Goal: Information Seeking & Learning: Learn about a topic

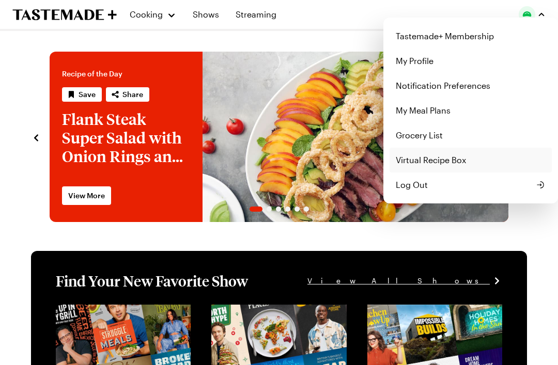
click at [505, 148] on link "Virtual Recipe Box" at bounding box center [471, 160] width 162 height 25
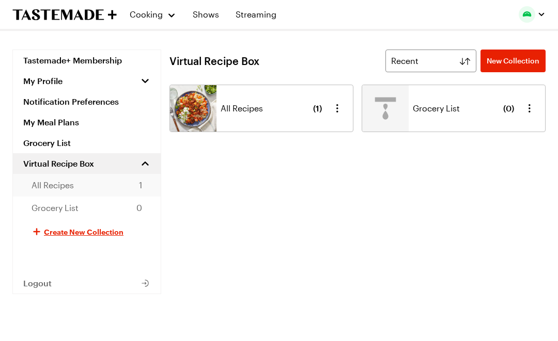
click at [68, 188] on span "All Recipes" at bounding box center [53, 185] width 42 height 12
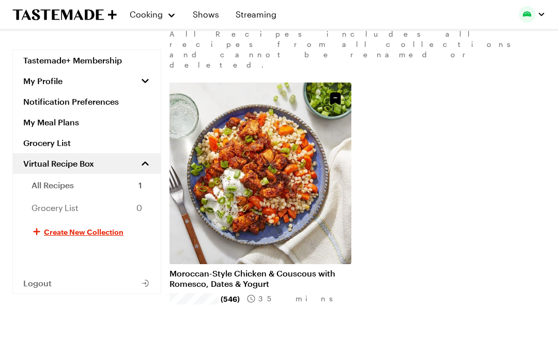
scroll to position [138, 0]
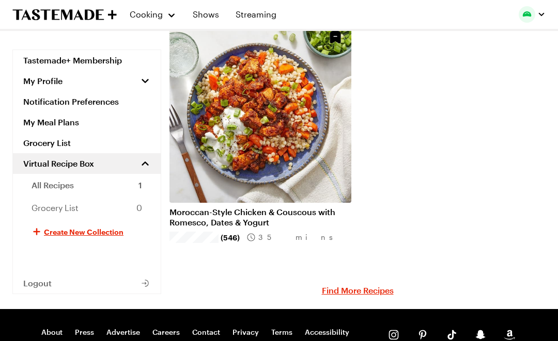
click at [384, 285] on link "Find More Recipes" at bounding box center [358, 291] width 72 height 12
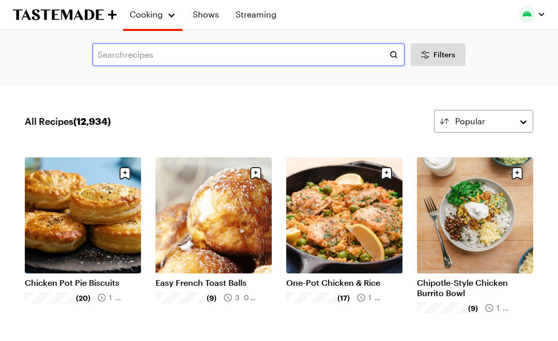
click at [255, 61] on input "text" at bounding box center [248, 54] width 312 height 23
type input "Roasted beets"
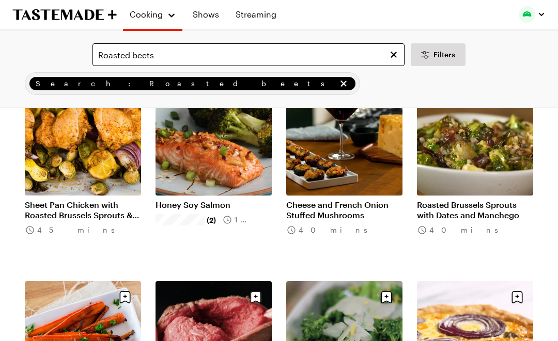
scroll to position [303, 0]
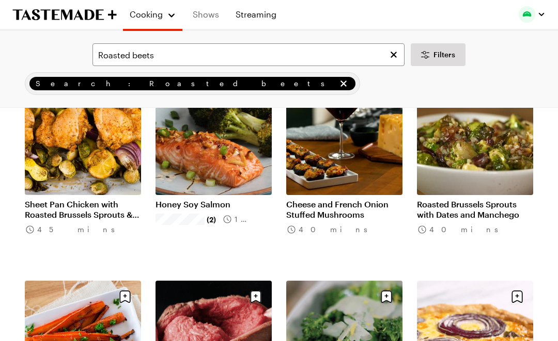
click at [215, 19] on link "Shows" at bounding box center [205, 14] width 39 height 29
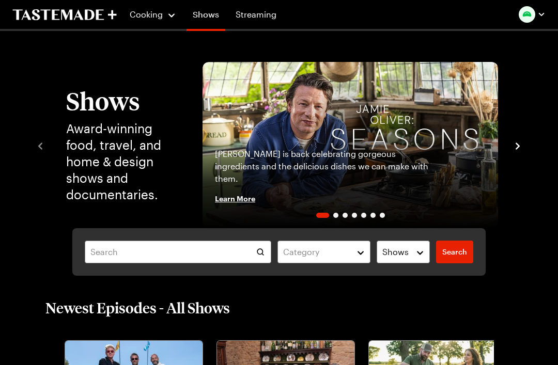
click at [212, 16] on link "Shows" at bounding box center [205, 16] width 39 height 29
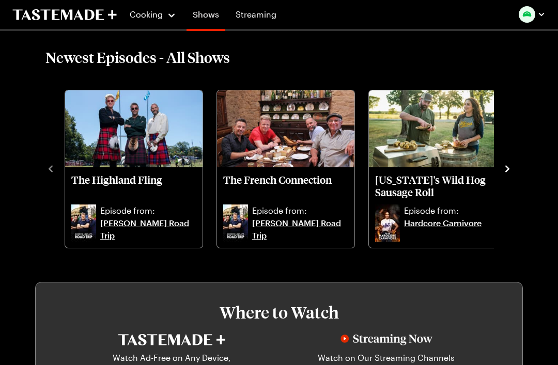
scroll to position [251, 0]
click at [511, 170] on icon "navigate to next item" at bounding box center [507, 169] width 10 height 10
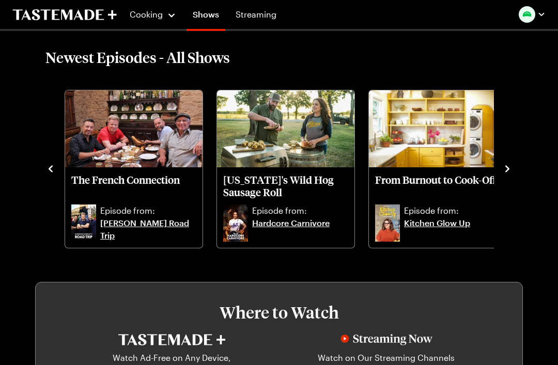
click at [509, 166] on icon "navigate to next item" at bounding box center [507, 169] width 10 height 10
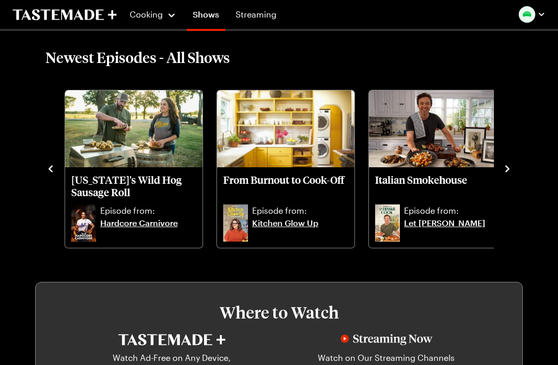
click at [456, 131] on img "Italian Smokehouse" at bounding box center [437, 128] width 137 height 77
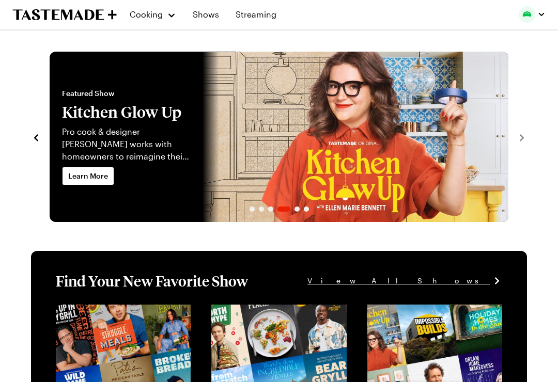
click at [153, 24] on button "Cooking" at bounding box center [152, 14] width 47 height 25
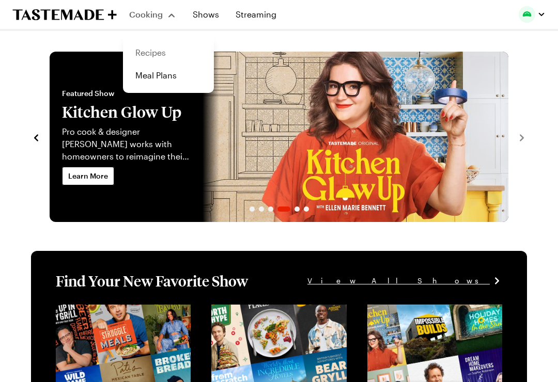
click at [162, 57] on link "Recipes" at bounding box center [168, 52] width 79 height 23
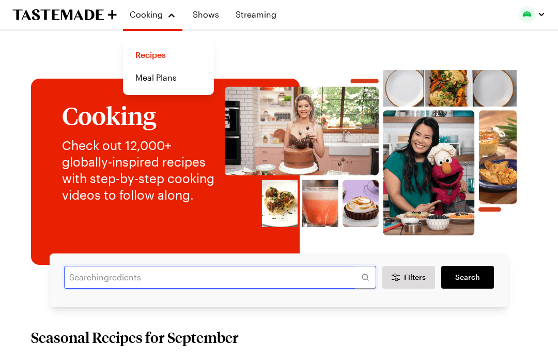
click at [268, 278] on input "text" at bounding box center [220, 277] width 312 height 23
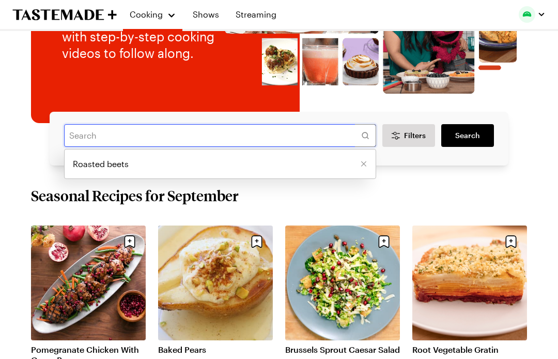
scroll to position [138, 0]
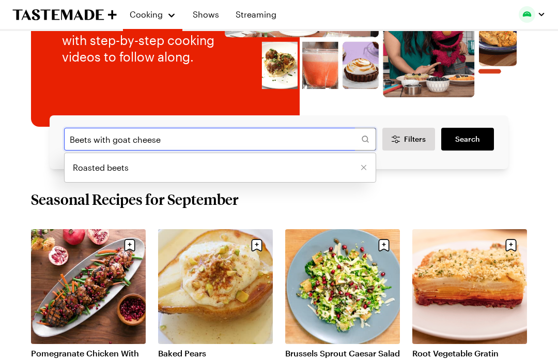
type input "Beets with goat cheese"
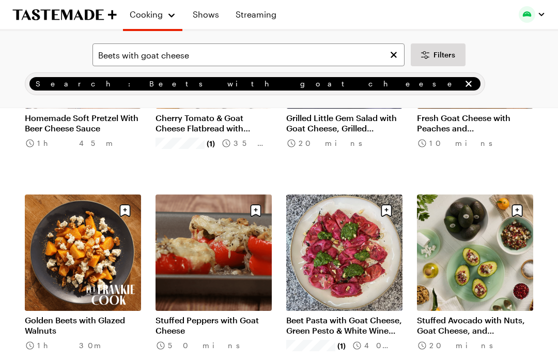
scroll to position [189, 0]
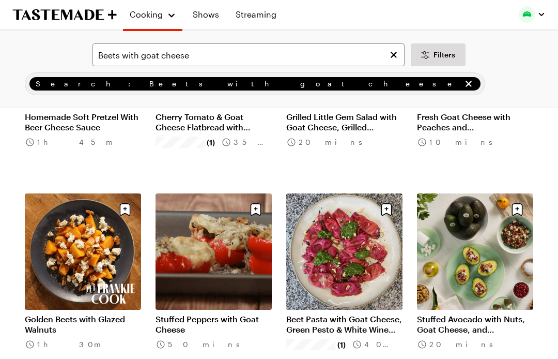
click at [90, 314] on link "Golden Beets with Glazed Walnuts" at bounding box center [83, 324] width 116 height 21
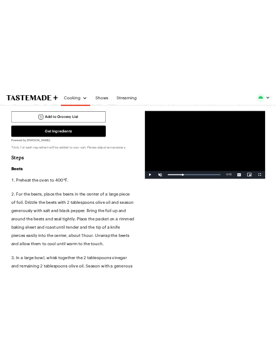
scroll to position [1001, 0]
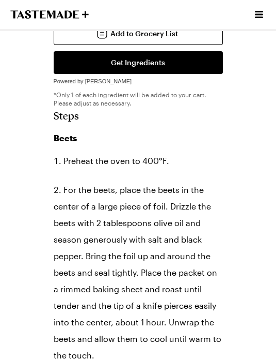
type textarea "x"
